Goal: Information Seeking & Learning: Check status

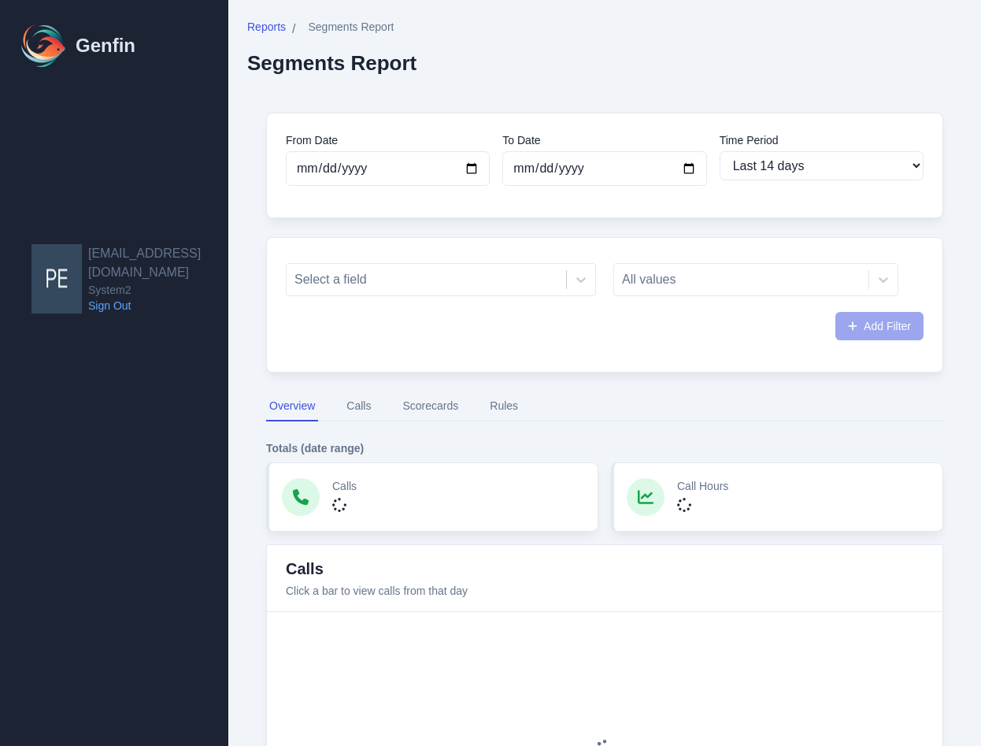
select select "14"
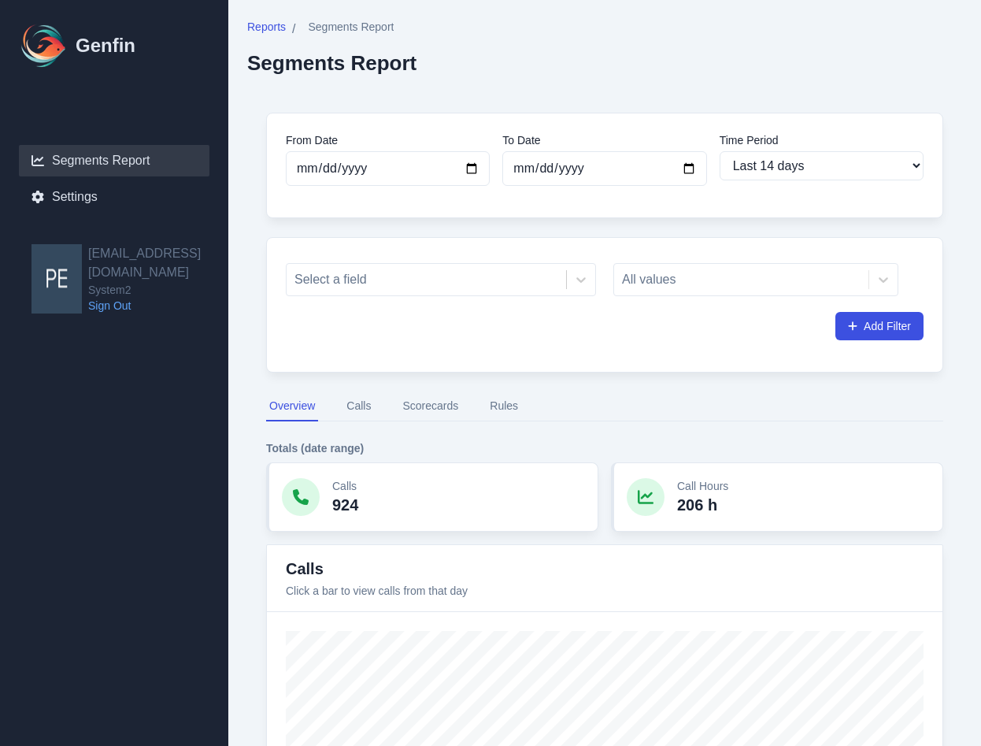
click at [704, 66] on div "Reports / Segments Report Segments Report" at bounding box center [604, 47] width 715 height 56
click at [532, 273] on div at bounding box center [426, 280] width 264 height 22
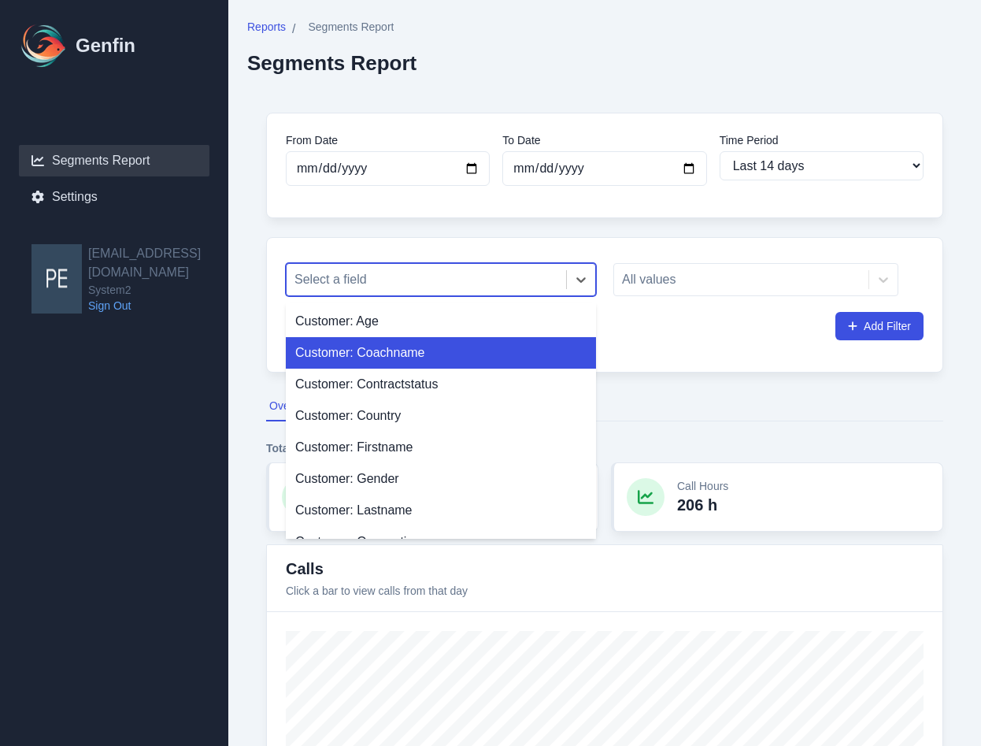
click at [391, 362] on div "Customer: Coachname" at bounding box center [441, 352] width 310 height 31
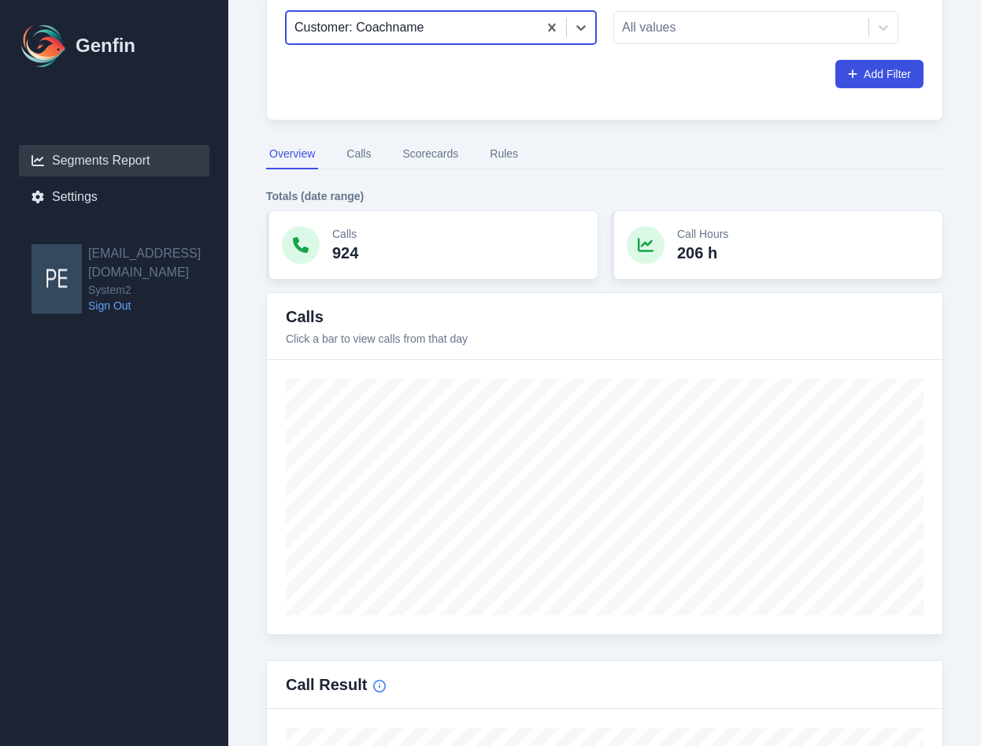
scroll to position [254, 0]
click at [721, 31] on div at bounding box center [741, 26] width 239 height 22
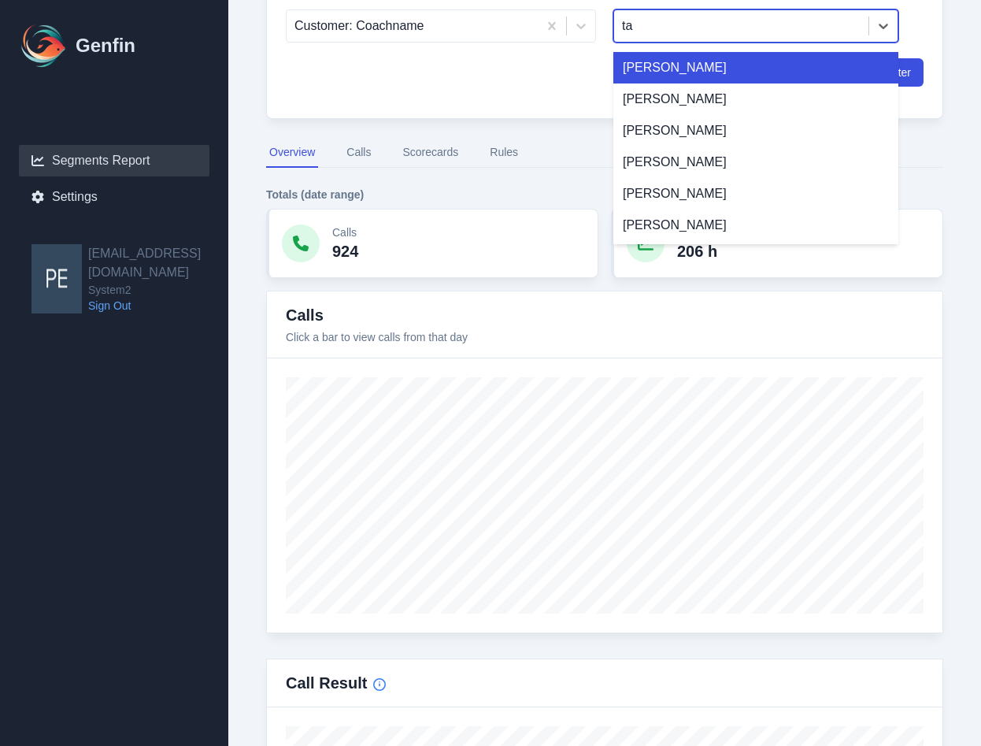
type input "tam"
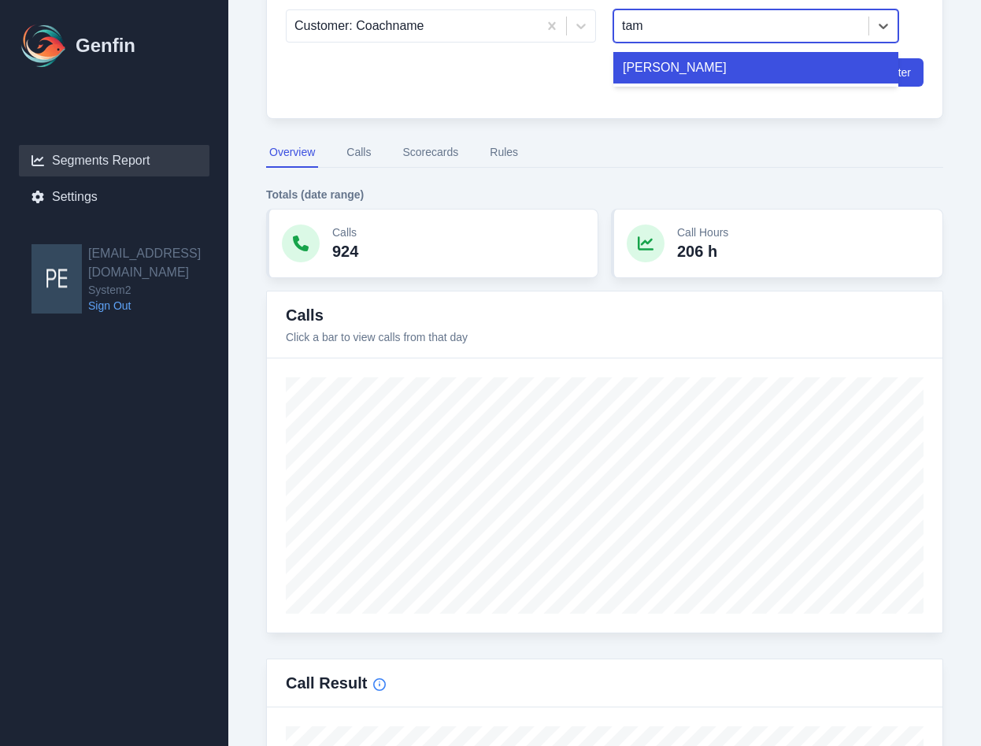
click at [693, 60] on div "[PERSON_NAME]" at bounding box center [755, 67] width 285 height 31
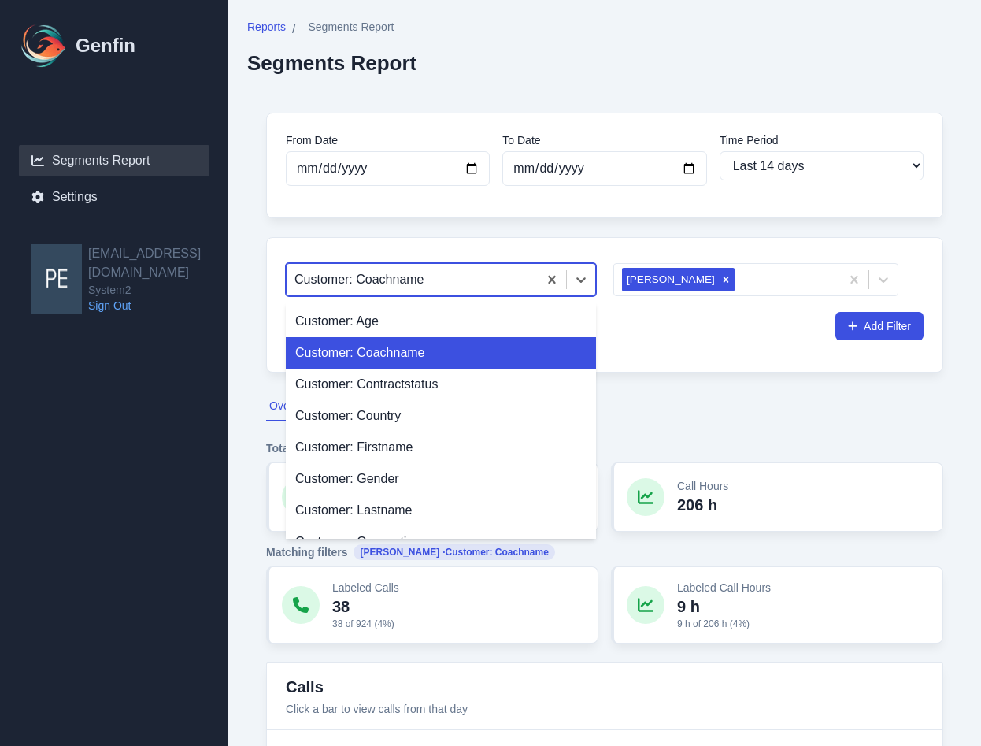
click at [343, 272] on div at bounding box center [411, 280] width 235 height 22
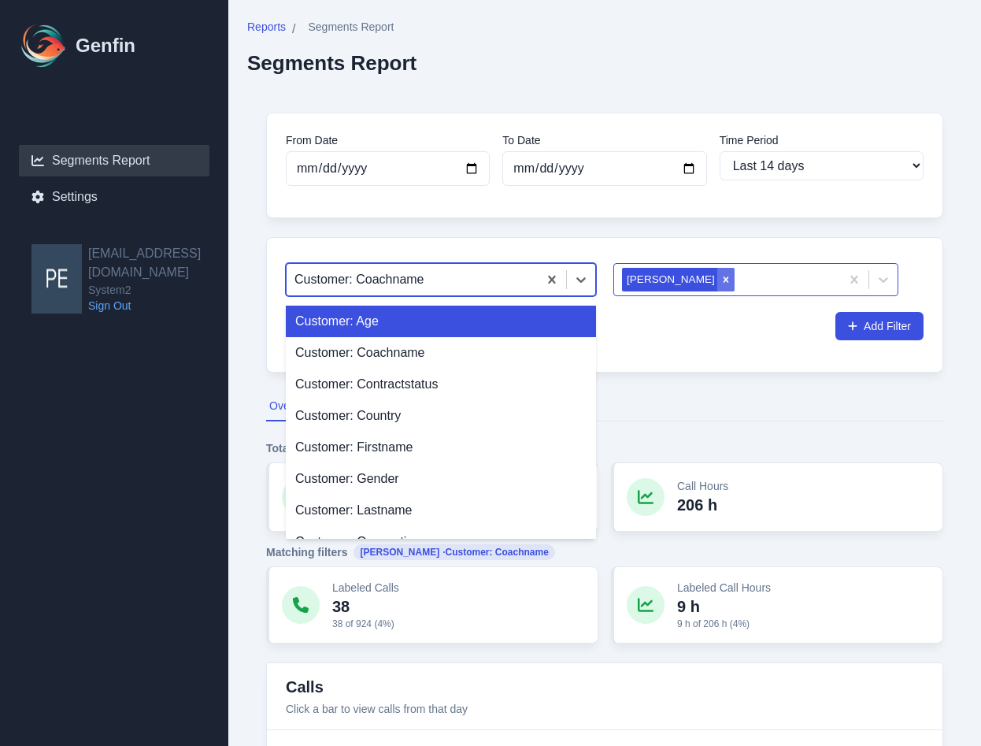
click at [720, 282] on icon "Remove Tamara Arevalo" at bounding box center [725, 279] width 11 height 11
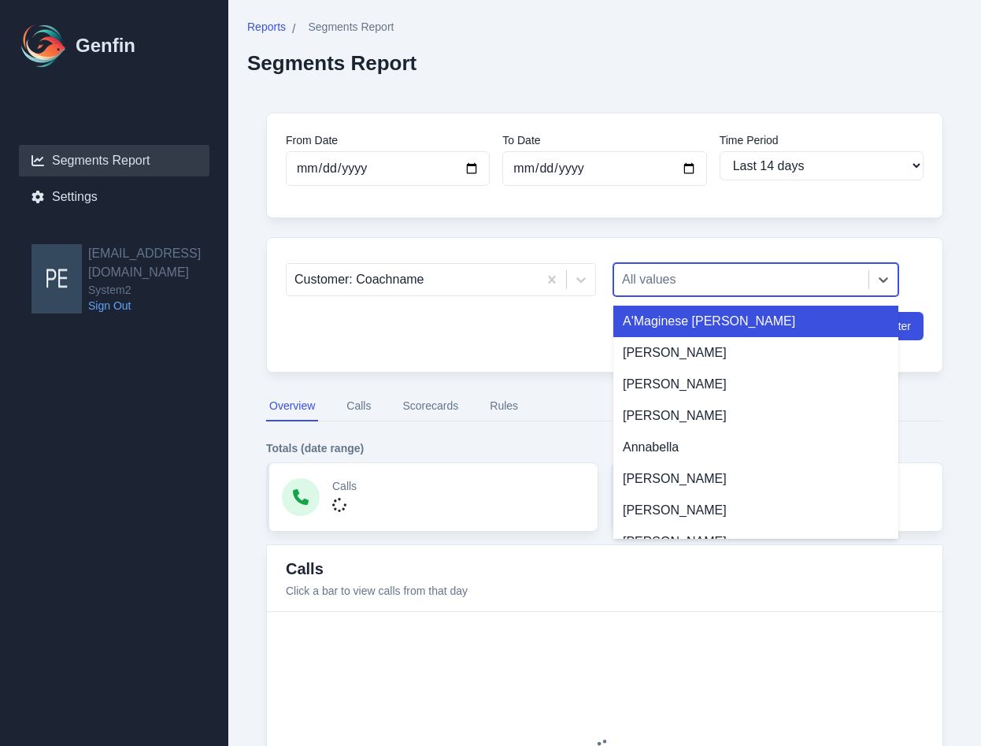
click at [678, 283] on div at bounding box center [741, 280] width 239 height 22
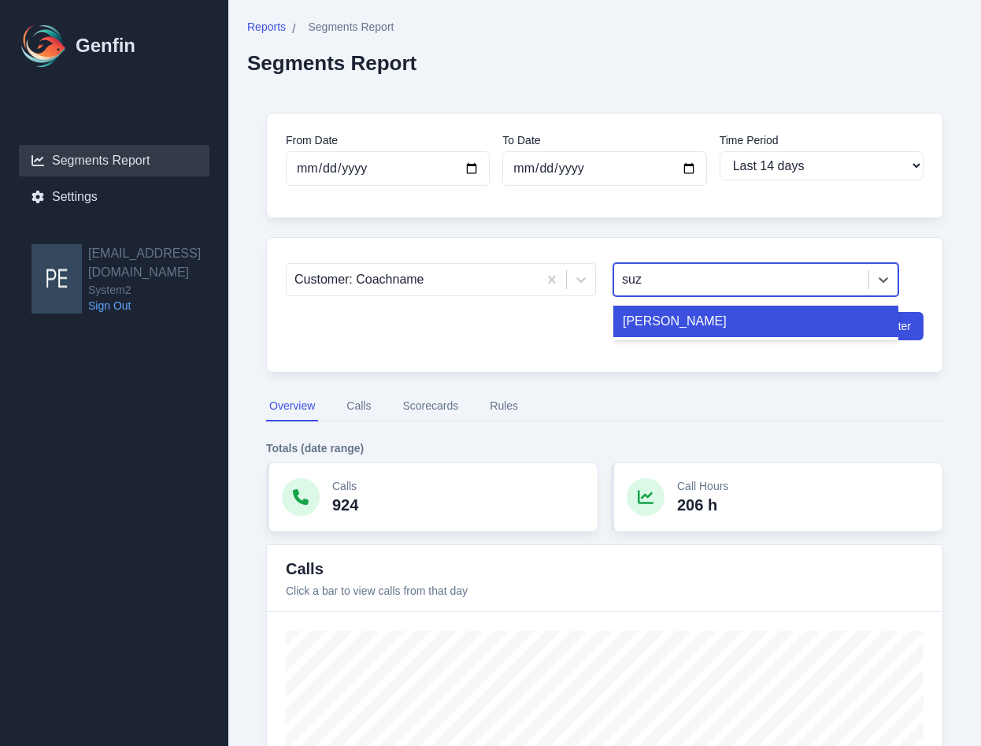
type input "suzi"
click at [683, 324] on div "[PERSON_NAME]" at bounding box center [755, 321] width 285 height 31
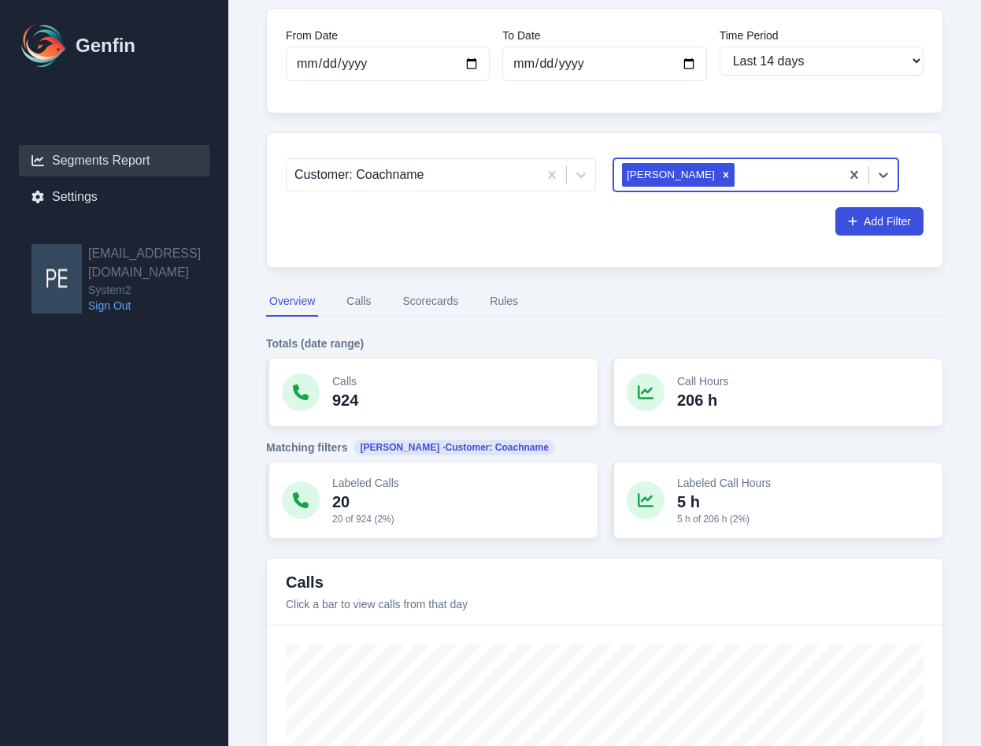
scroll to position [143, 0]
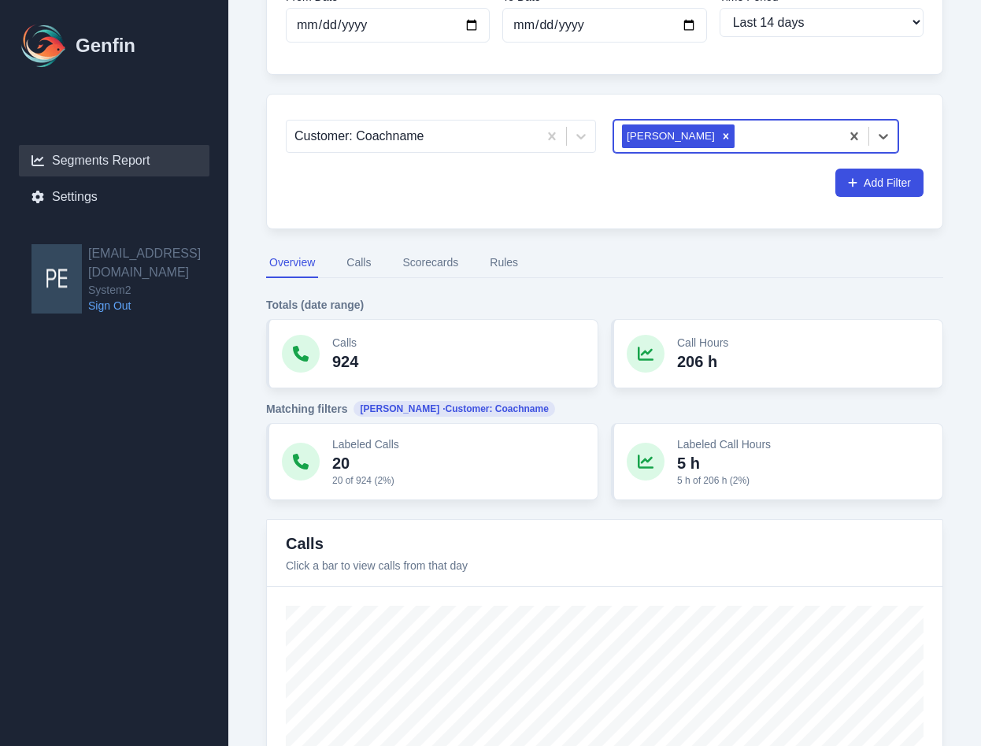
click at [364, 275] on button "Calls" at bounding box center [358, 263] width 31 height 30
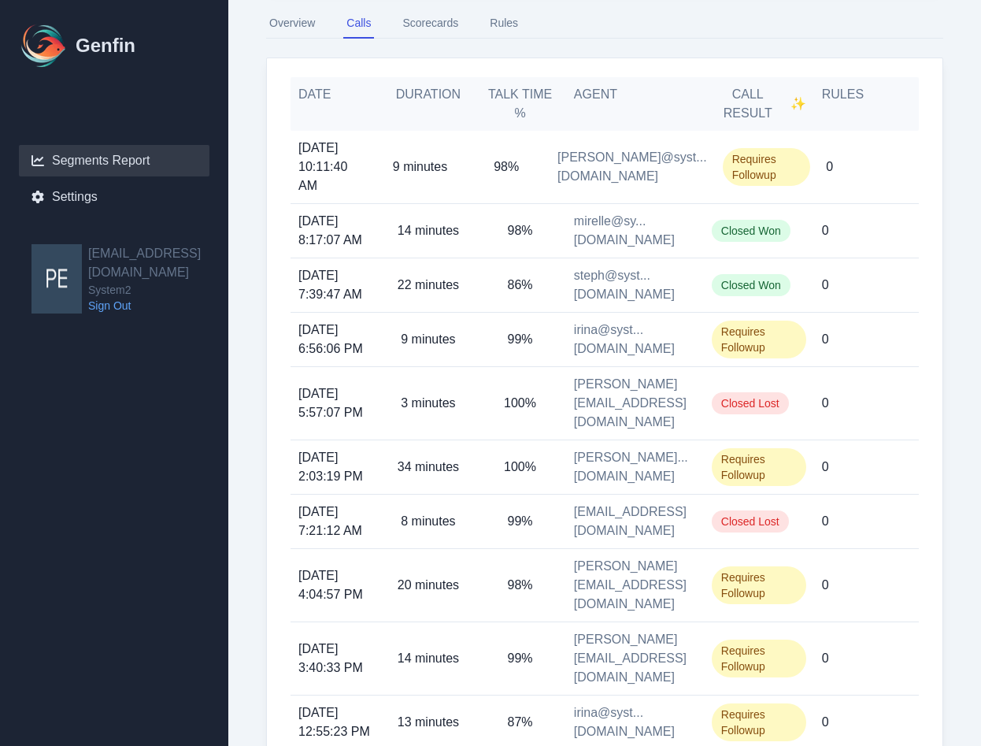
scroll to position [382, 0]
click at [823, 394] on p "0" at bounding box center [825, 403] width 7 height 19
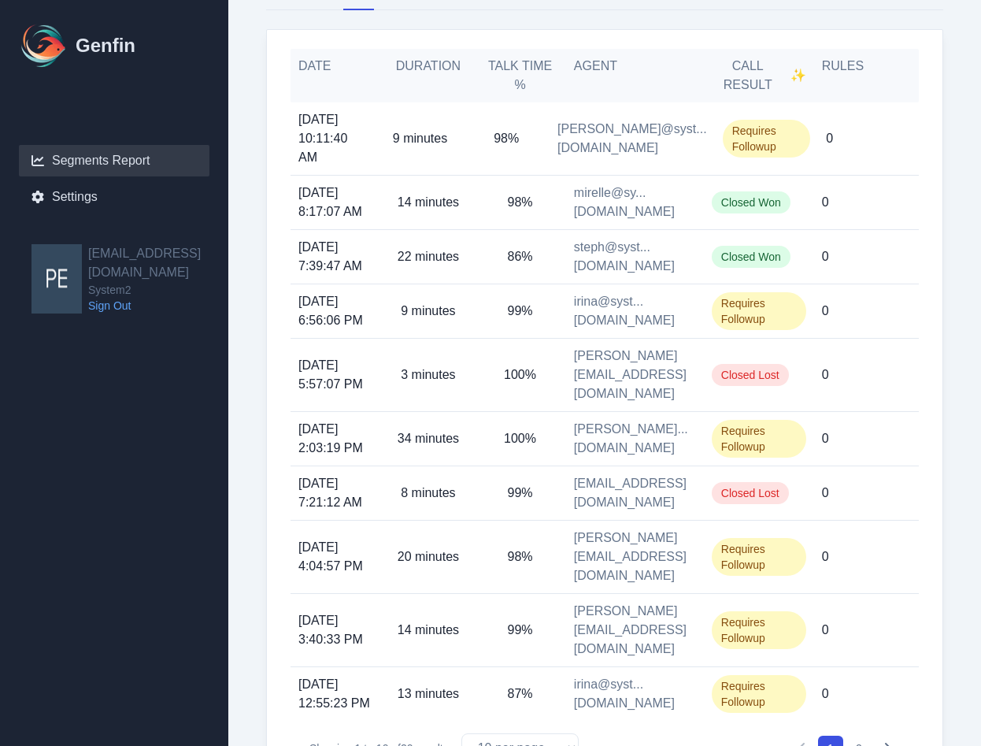
scroll to position [412, 0]
click at [754, 298] on span "Requires Followup" at bounding box center [759, 310] width 94 height 38
click at [740, 363] on span "Closed Lost" at bounding box center [750, 374] width 77 height 22
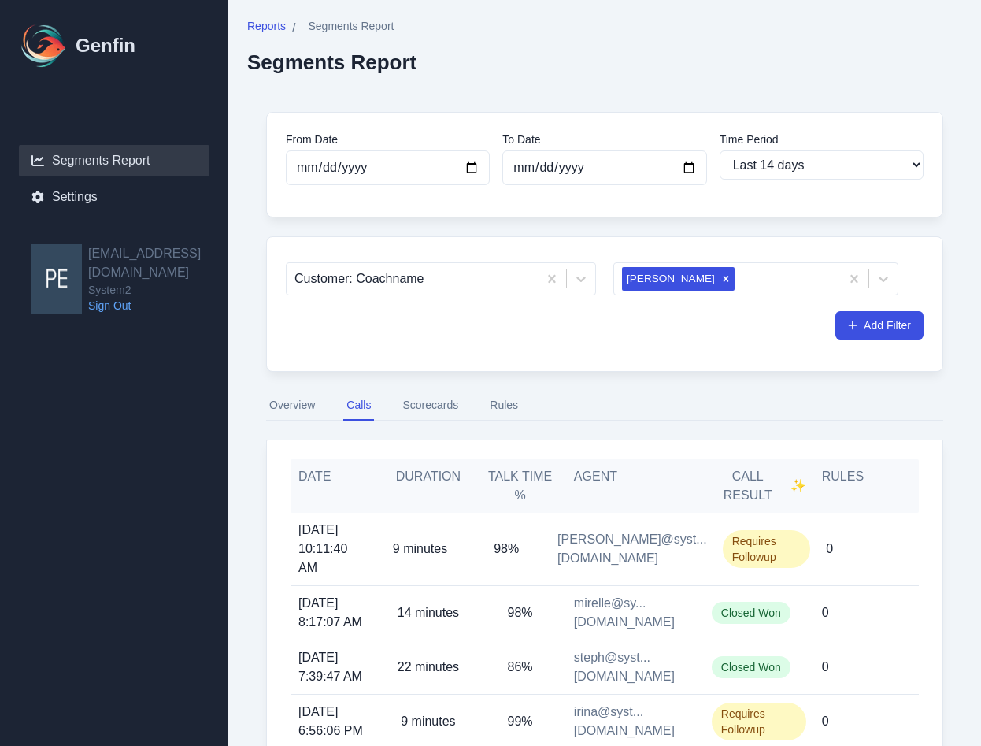
scroll to position [7, 0]
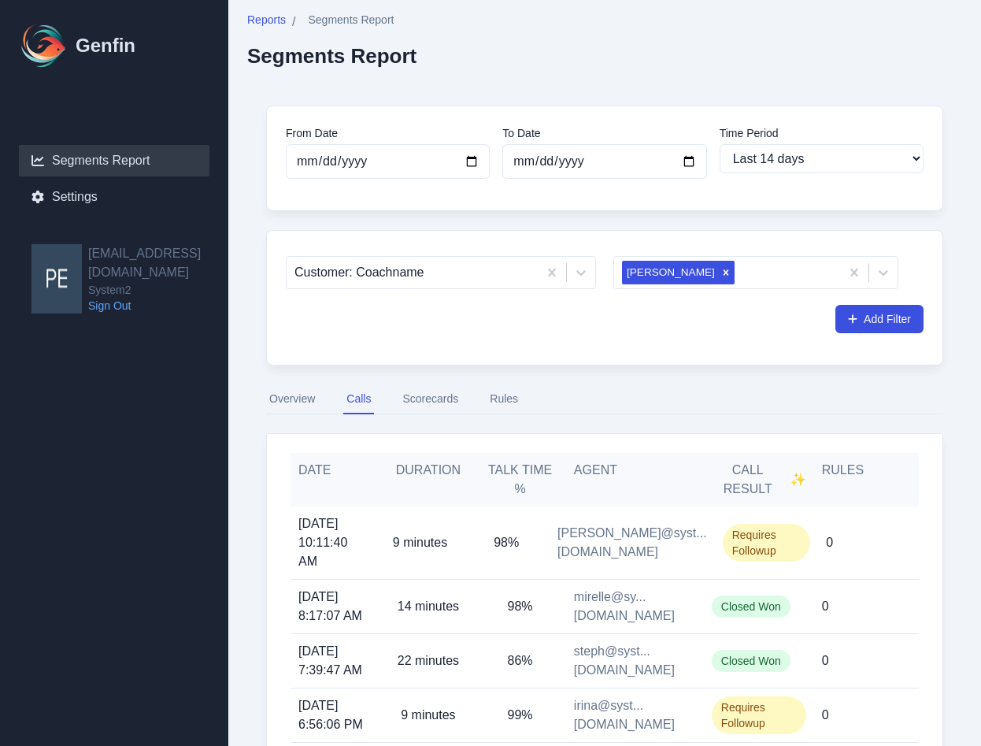
click at [430, 402] on button "Scorecards" at bounding box center [430, 399] width 62 height 30
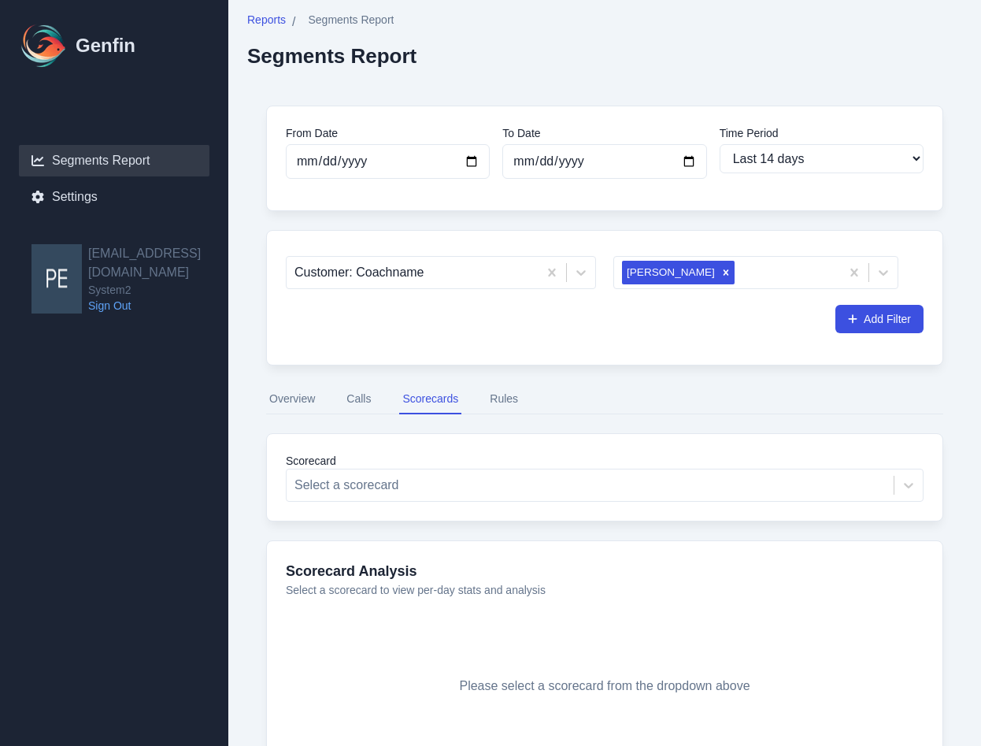
click at [494, 399] on button "Rules" at bounding box center [504, 399] width 35 height 30
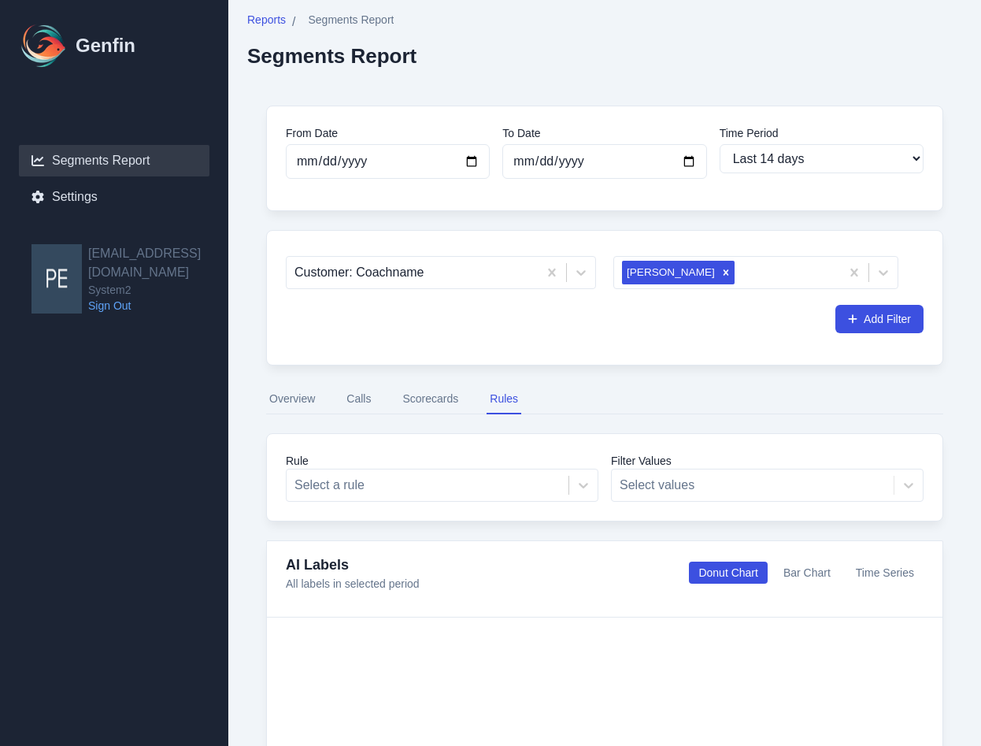
click at [285, 399] on button "Overview" at bounding box center [292, 399] width 52 height 30
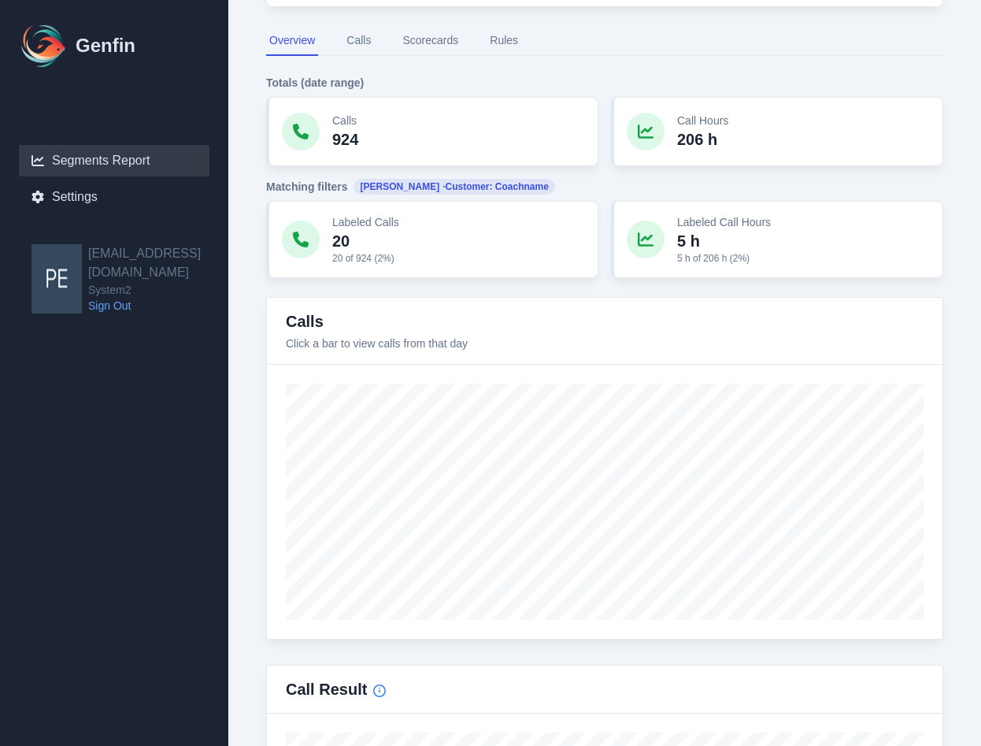
scroll to position [367, 0]
type input "[DATE]"
select select "custom"
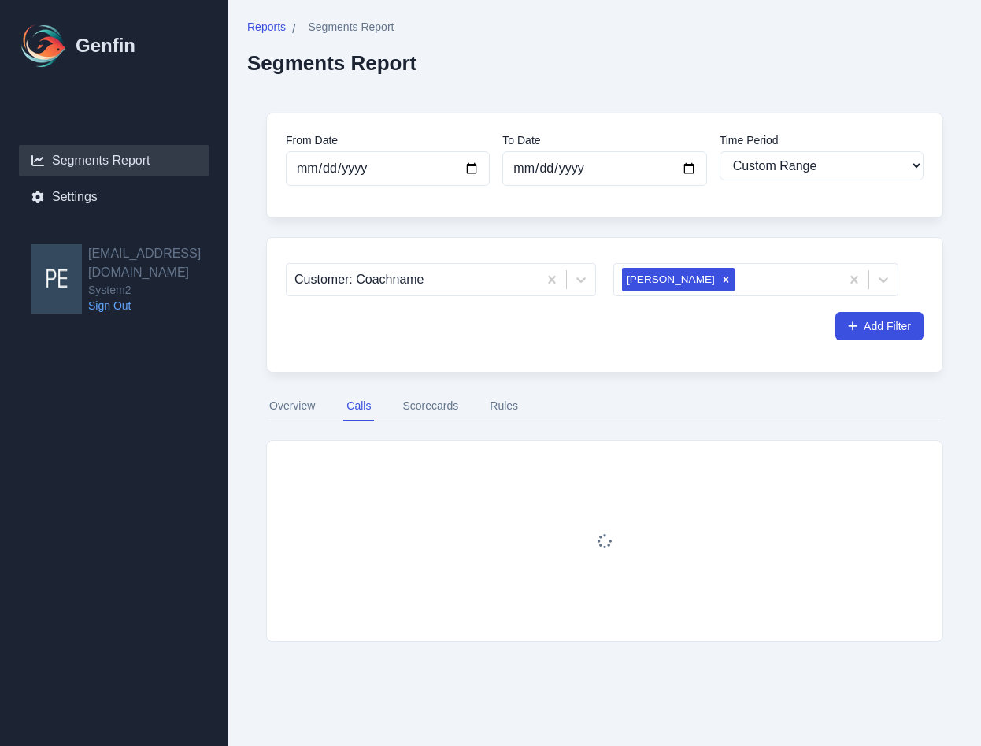
scroll to position [0, 0]
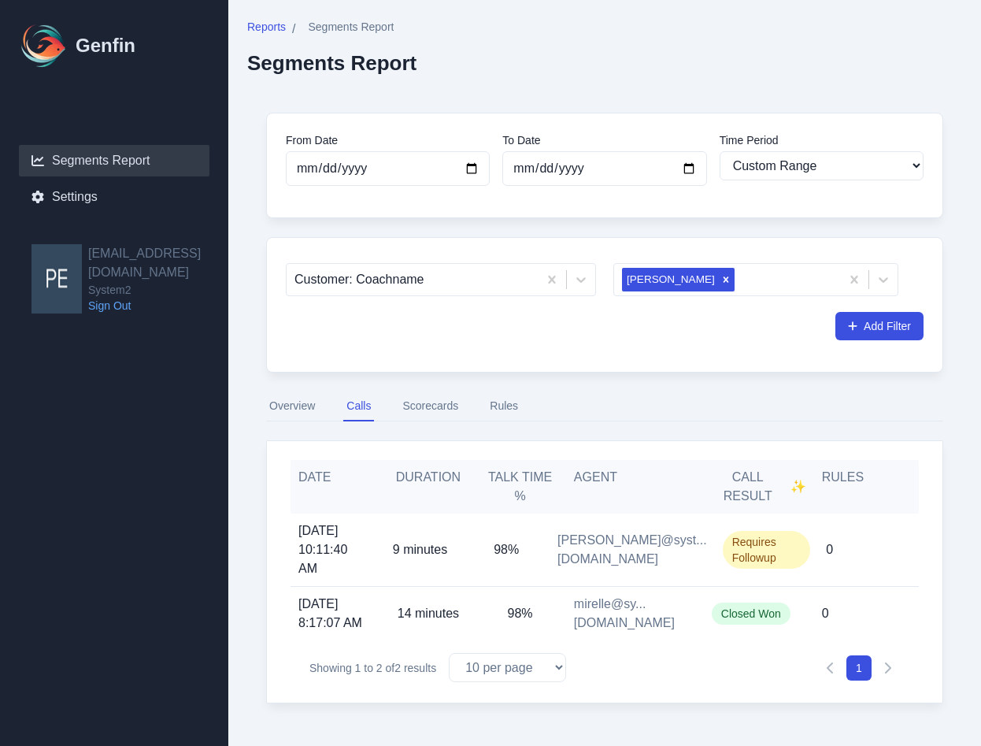
click at [743, 602] on span "Closed Won" at bounding box center [751, 613] width 79 height 22
click at [302, 413] on button "Overview" at bounding box center [292, 406] width 52 height 30
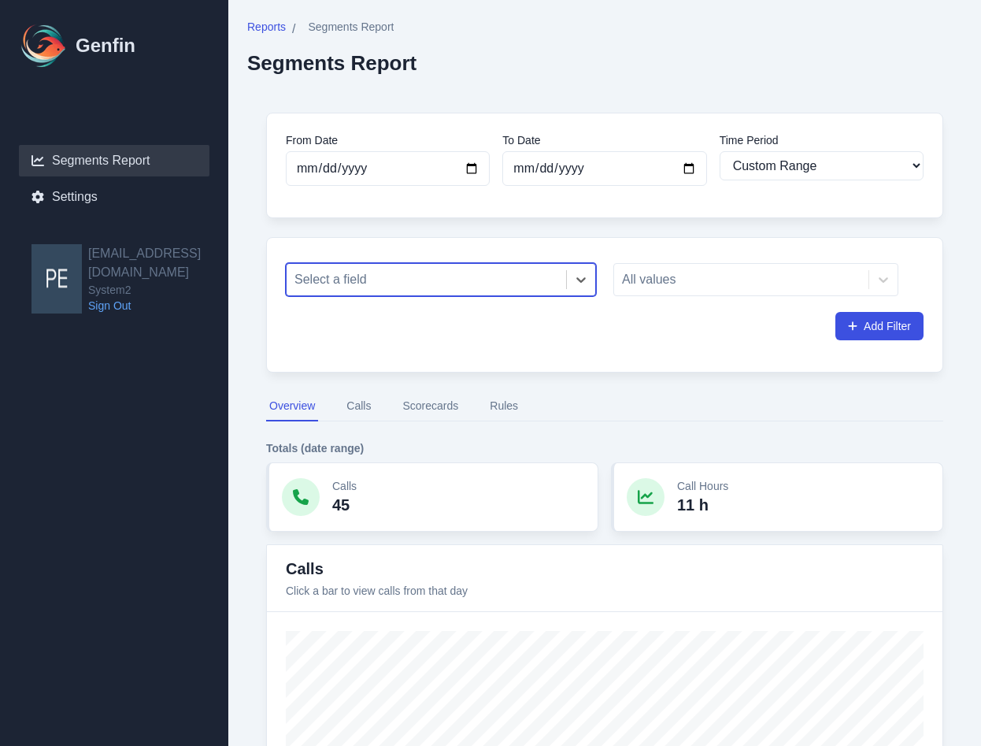
click at [513, 284] on div at bounding box center [426, 280] width 264 height 22
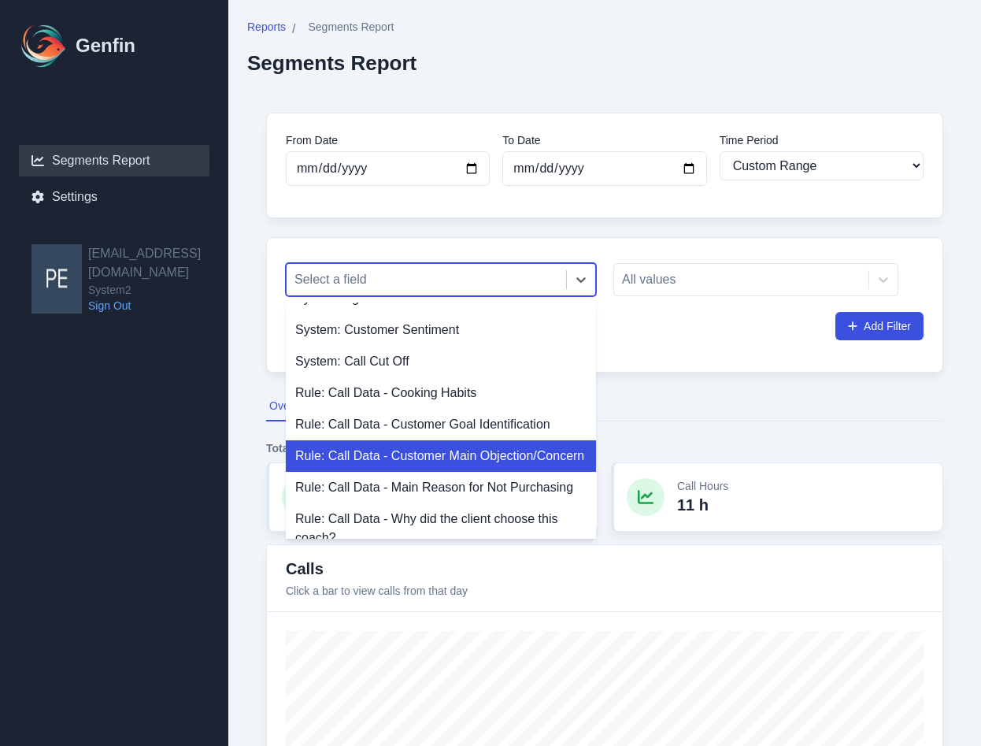
scroll to position [419, 0]
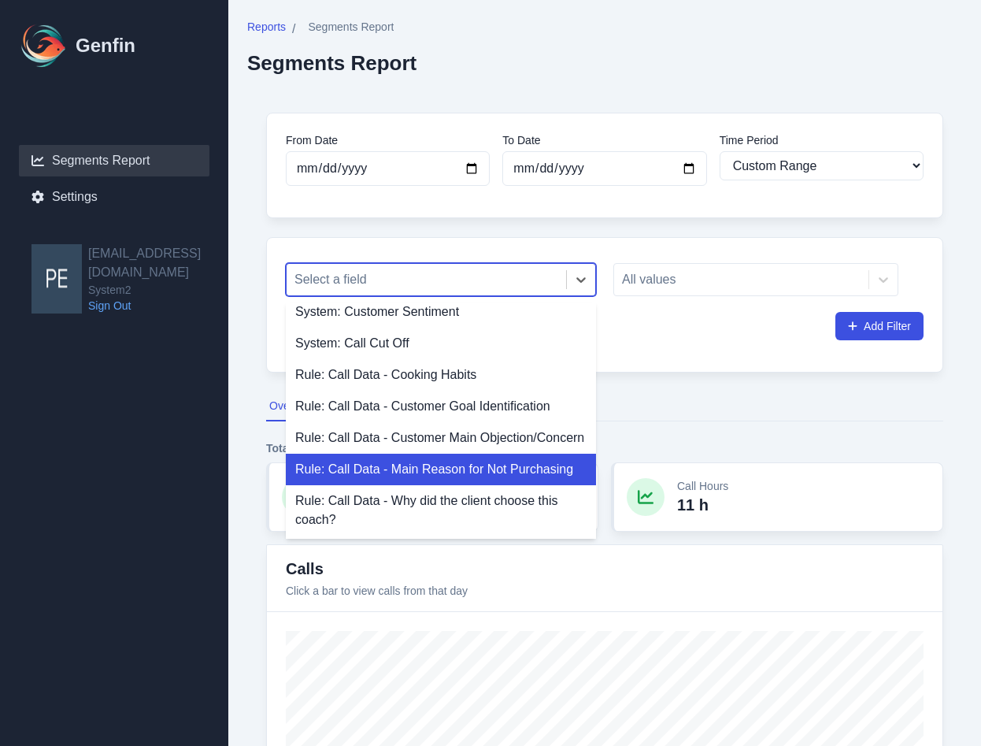
click at [474, 470] on div "Rule: Call Data - Main Reason for Not Purchasing" at bounding box center [441, 469] width 310 height 31
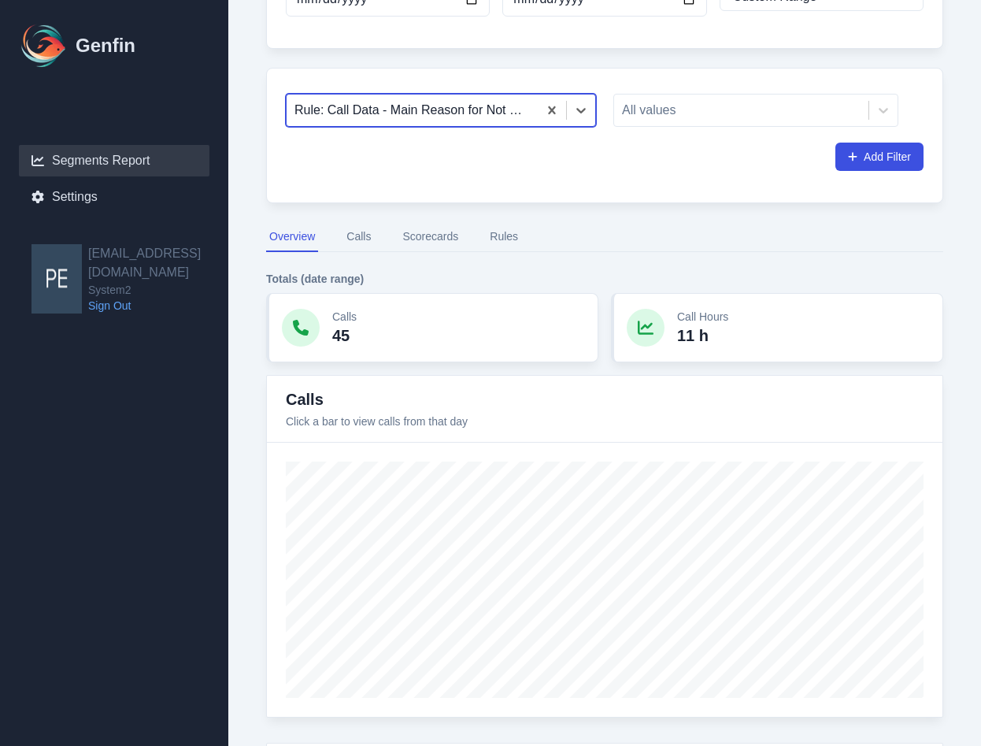
scroll to position [171, 0]
click at [654, 109] on div at bounding box center [741, 109] width 239 height 22
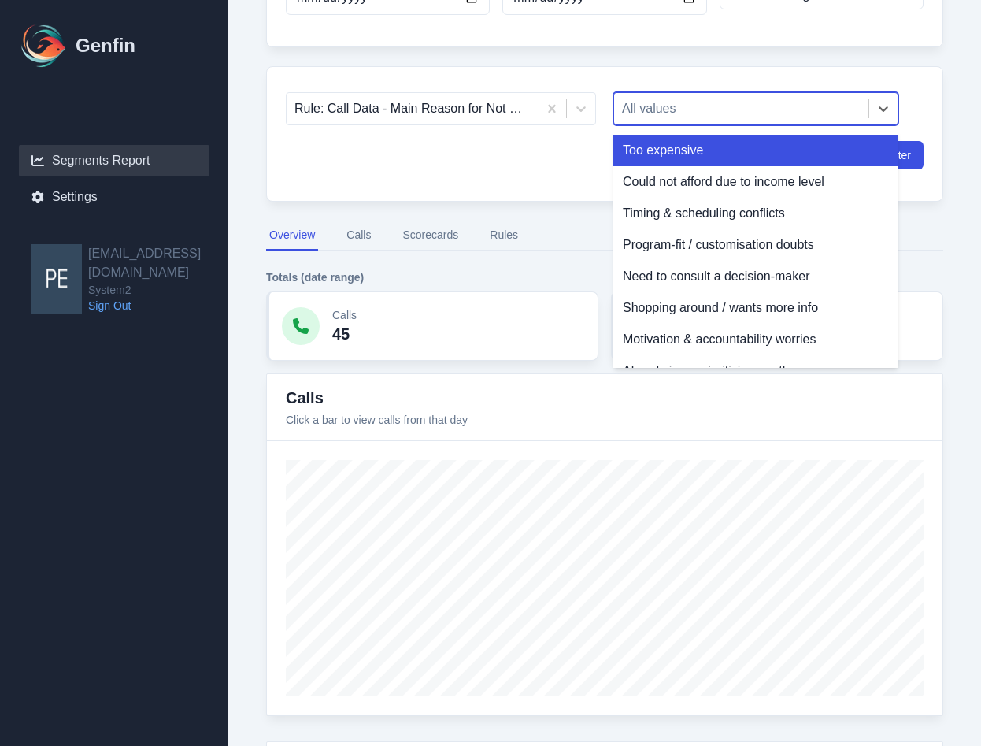
click at [736, 146] on div "Too expensive" at bounding box center [755, 150] width 285 height 31
